Goal: Information Seeking & Learning: Learn about a topic

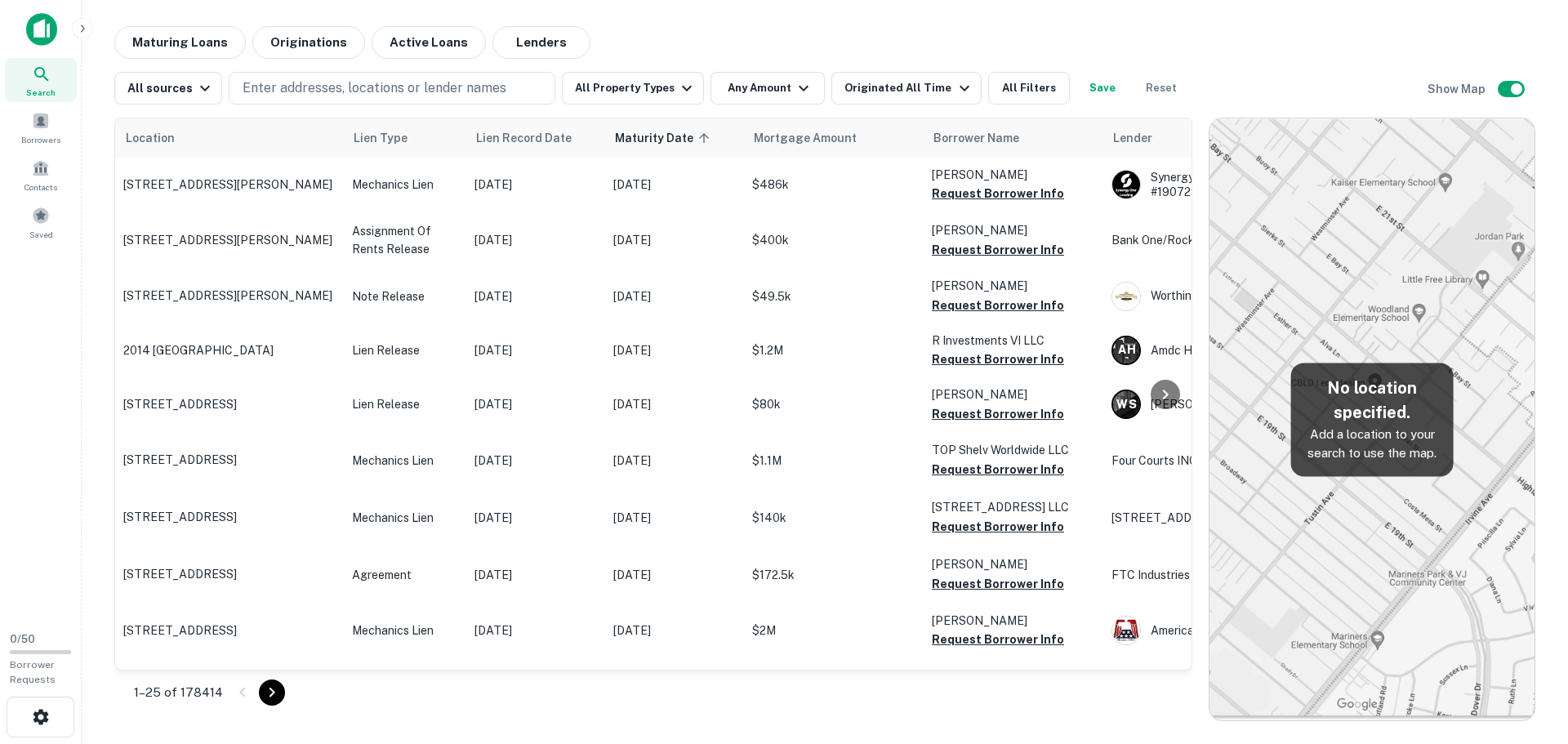
click at [808, 696] on div "1–25 of 178414" at bounding box center [653, 693] width 1078 height 44
click at [180, 94] on div "All sources" at bounding box center [171, 88] width 87 height 19
click at [190, 88] on div at bounding box center [784, 372] width 1568 height 744
click at [656, 80] on button "All Property Types" at bounding box center [633, 88] width 142 height 33
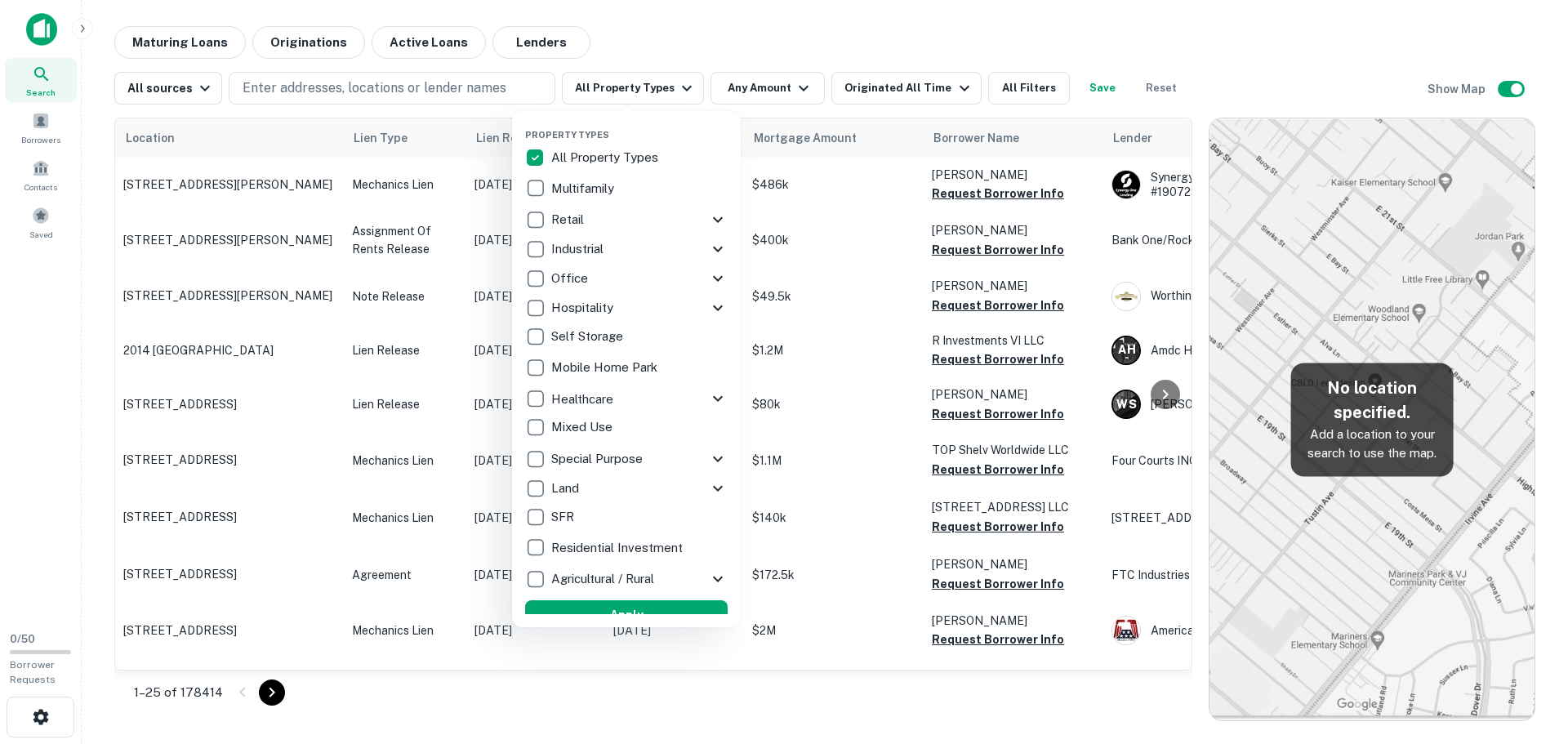
click at [659, 83] on div at bounding box center [784, 372] width 1568 height 744
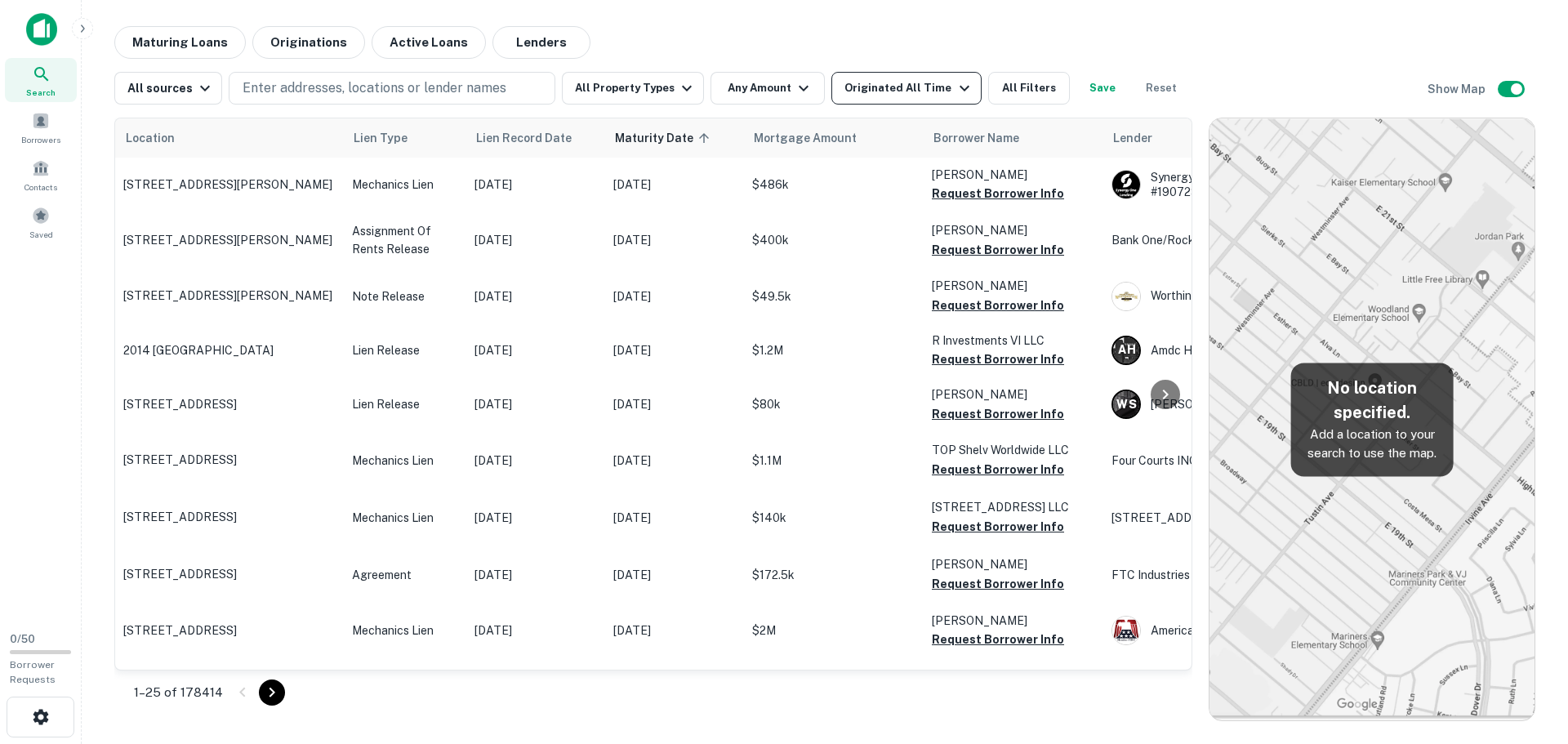
click at [897, 92] on div "Originated All Time" at bounding box center [909, 88] width 129 height 19
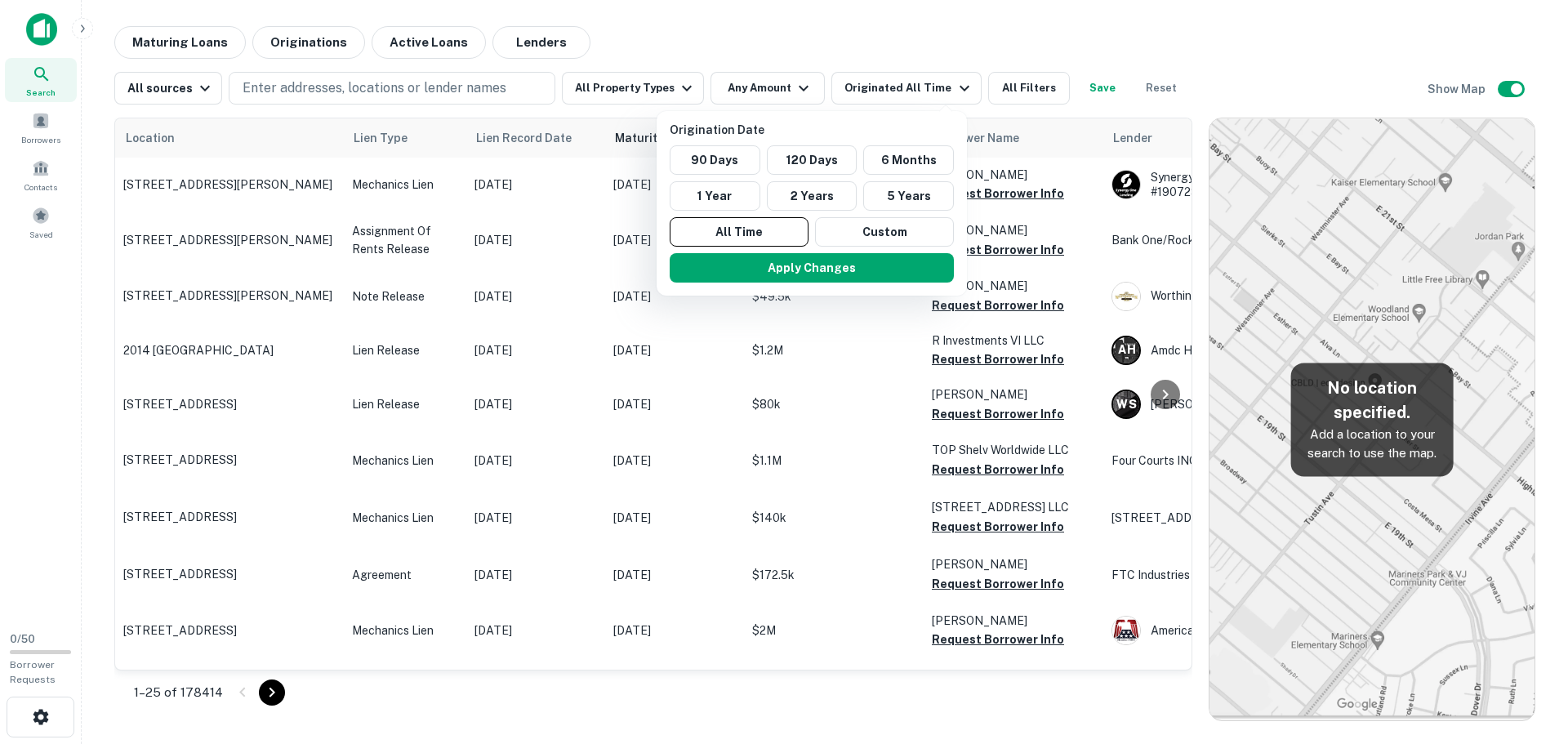
click at [1001, 97] on div at bounding box center [784, 372] width 1568 height 744
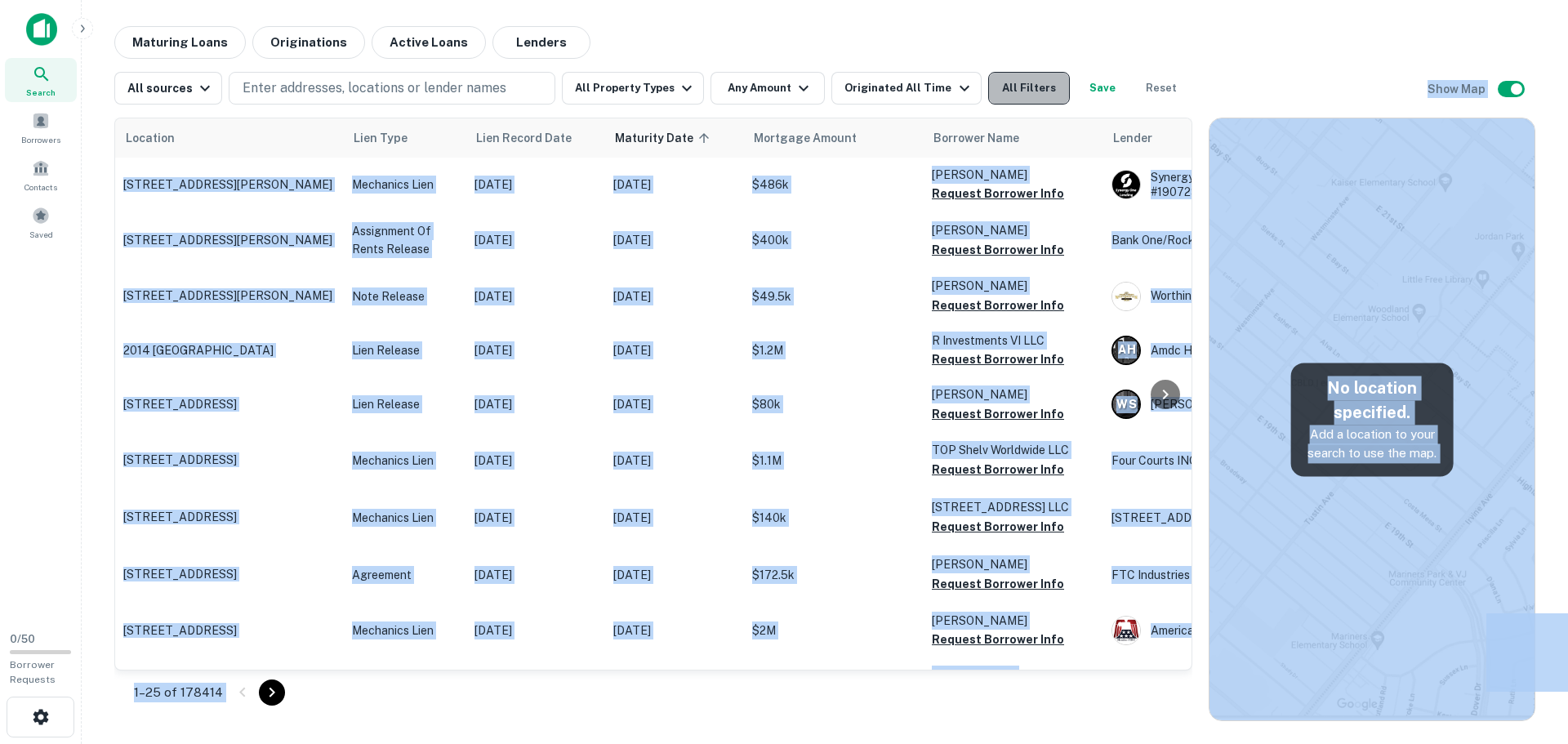
click at [1009, 93] on button "All Filters" at bounding box center [1028, 88] width 82 height 33
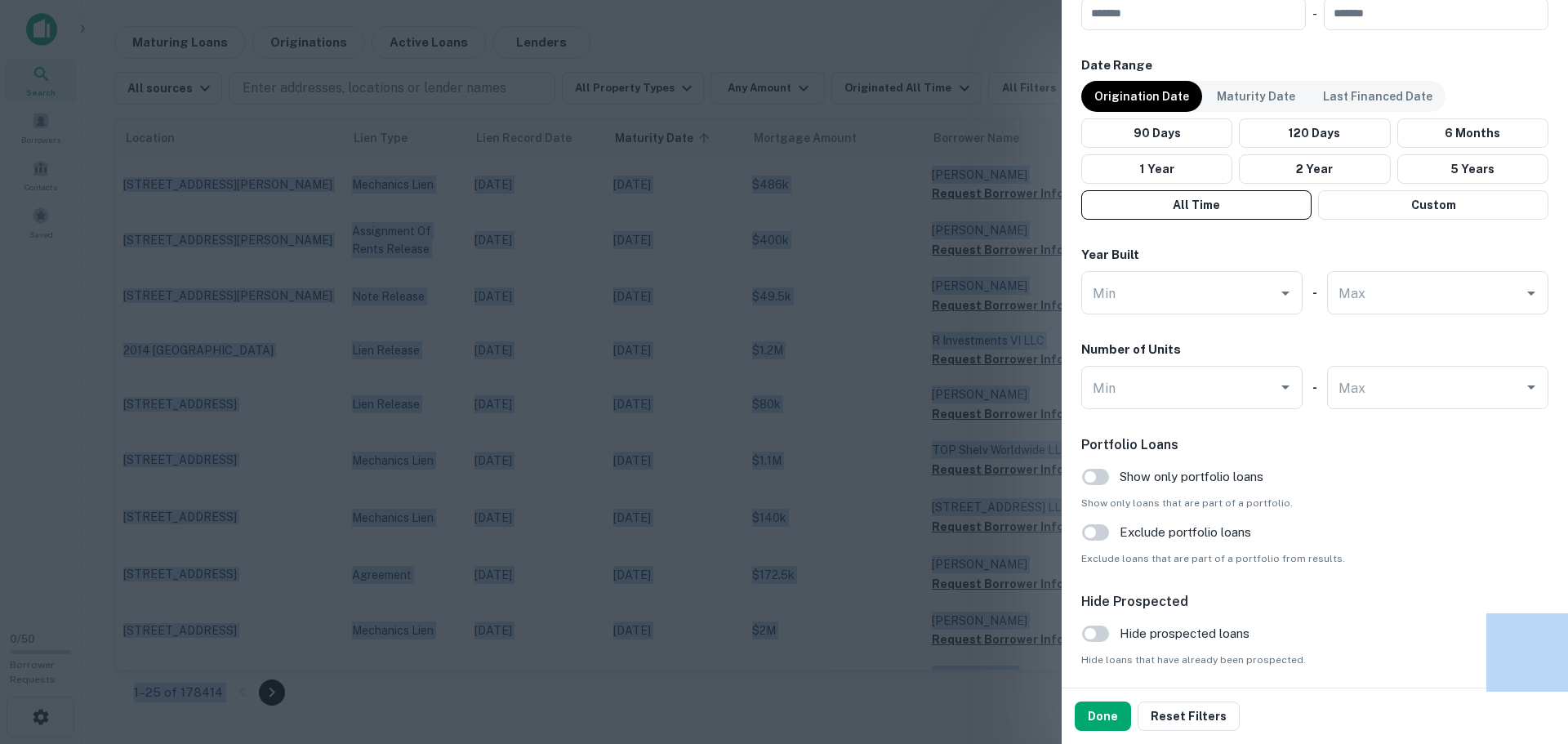
scroll to position [1528, 0]
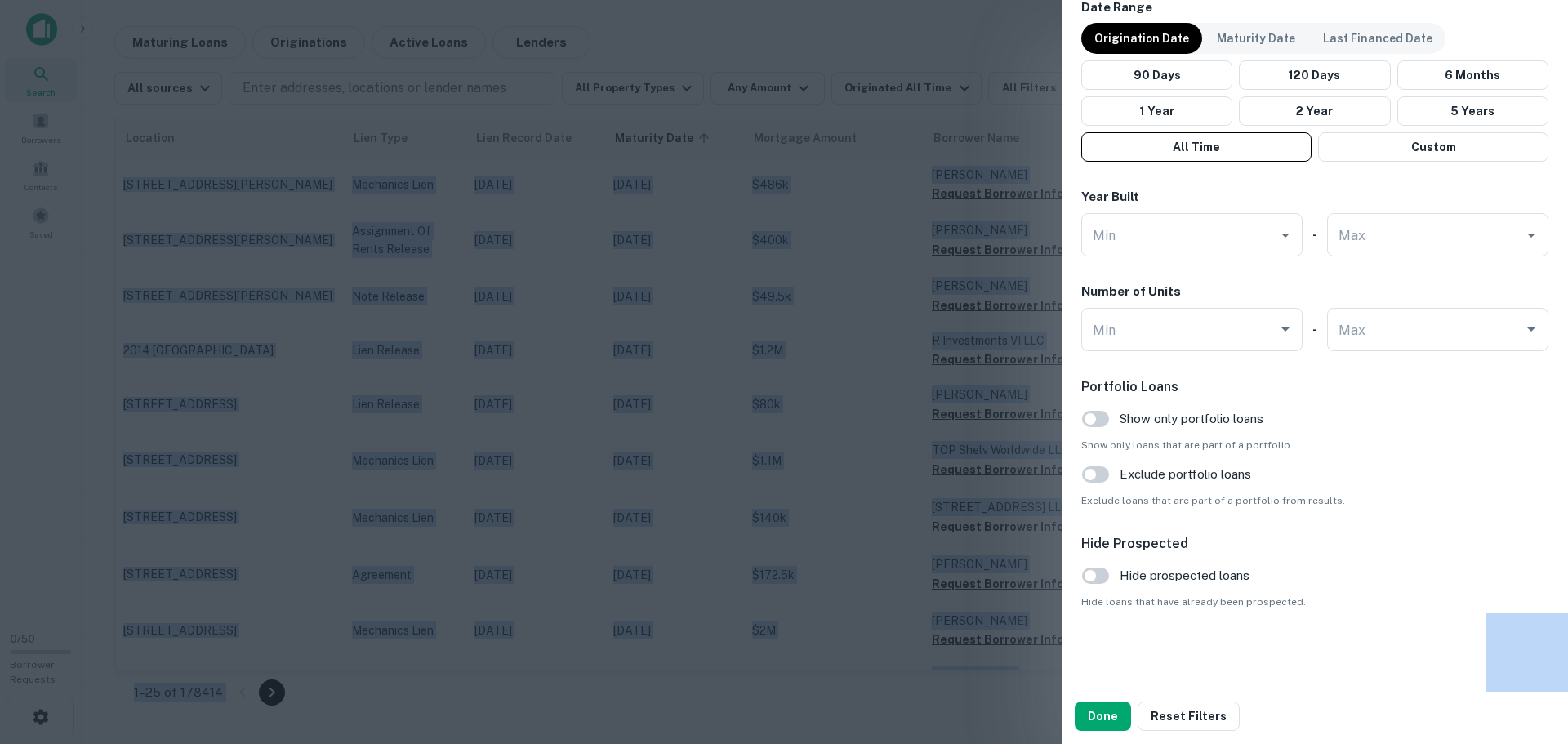
click at [893, 84] on div at bounding box center [784, 372] width 1568 height 744
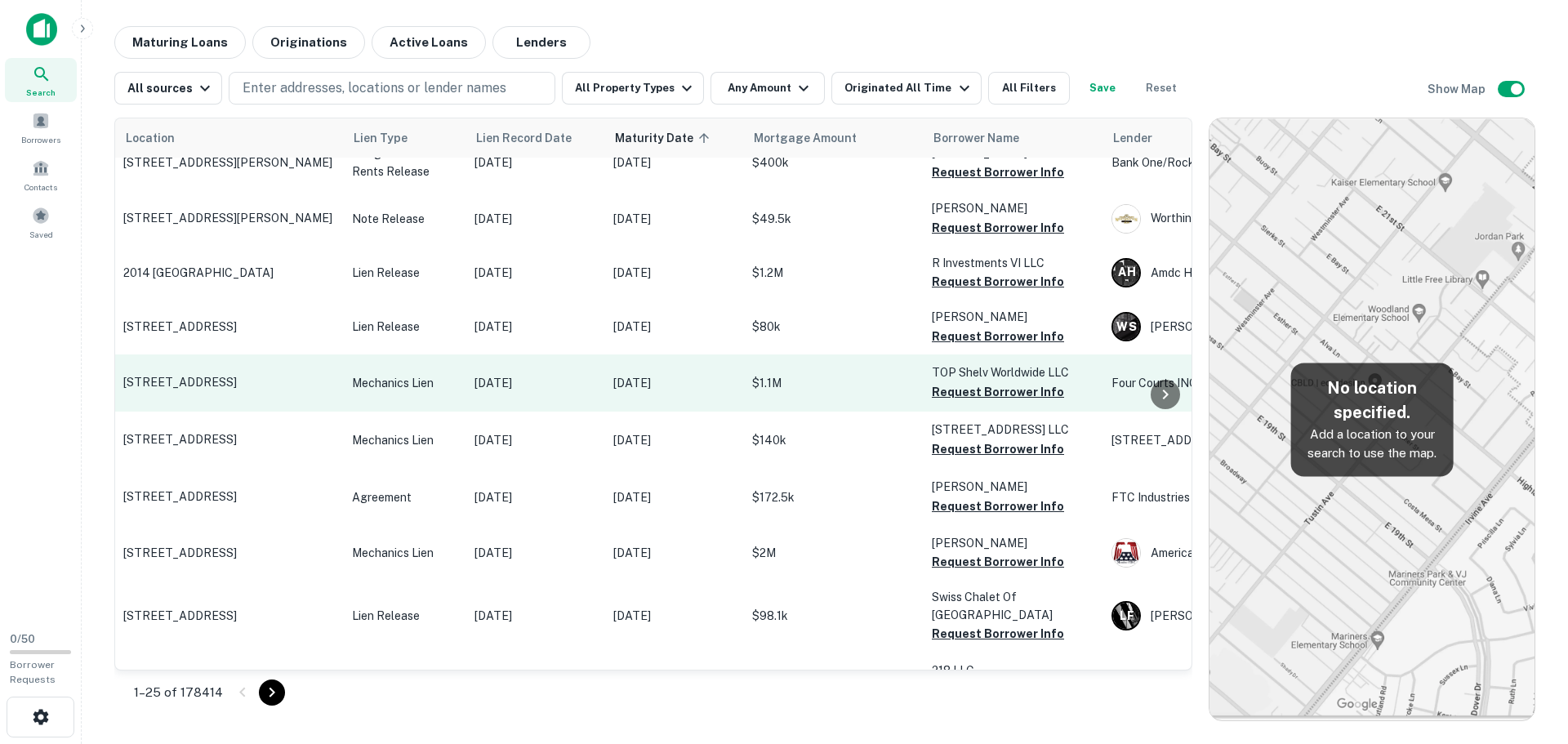
scroll to position [0, 0]
